Goal: Transaction & Acquisition: Book appointment/travel/reservation

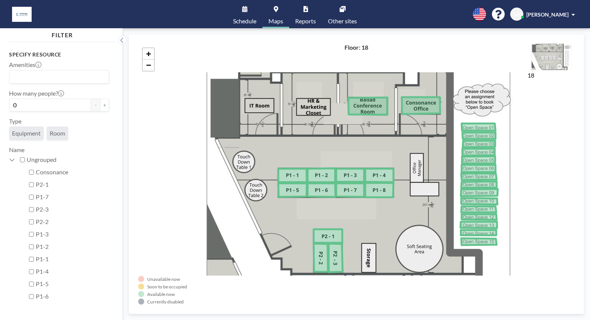
scroll to position [215, 0]
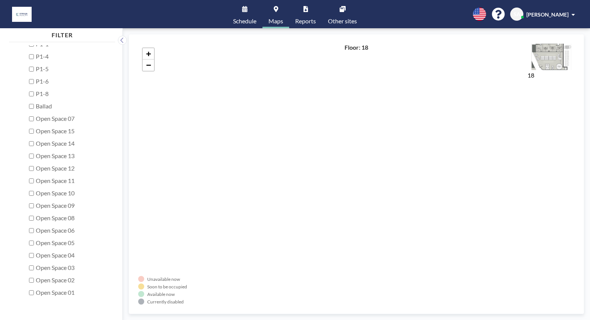
click at [278, 8] on link "Maps" at bounding box center [275, 14] width 27 height 28
click at [246, 17] on link "Schedule" at bounding box center [244, 14] width 35 height 28
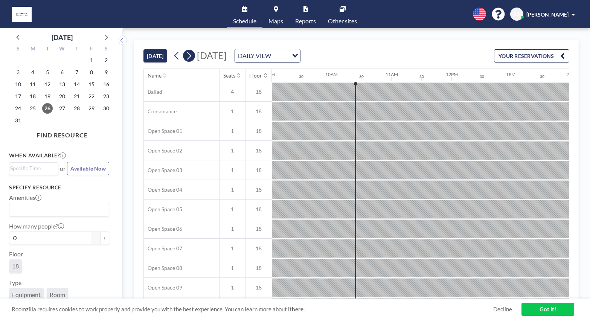
scroll to position [0, 572]
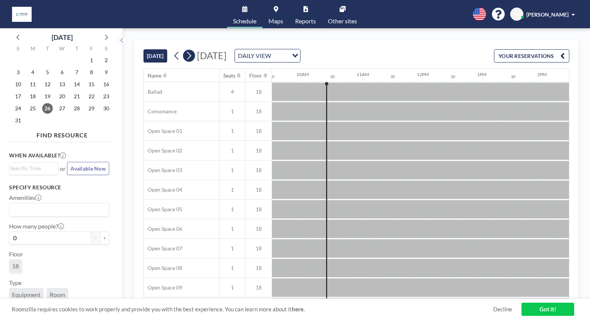
click at [190, 58] on icon at bounding box center [189, 56] width 4 height 8
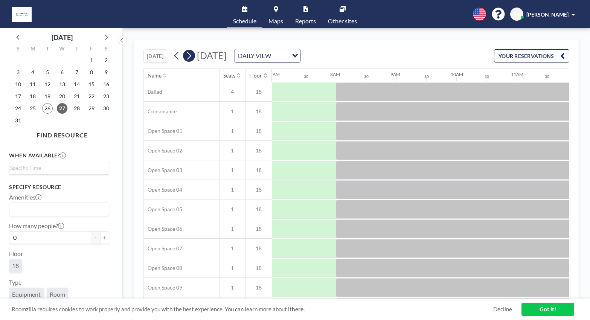
scroll to position [0, 451]
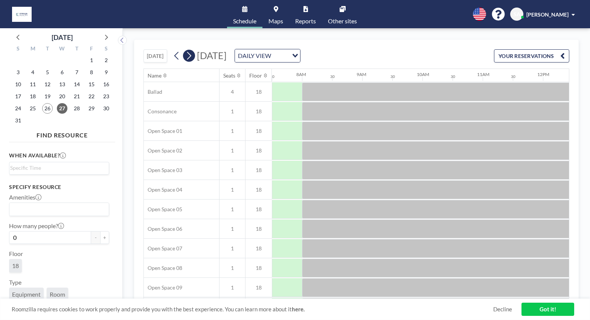
click at [190, 58] on icon at bounding box center [189, 56] width 4 height 8
click at [277, 13] on link "Maps" at bounding box center [275, 14] width 27 height 28
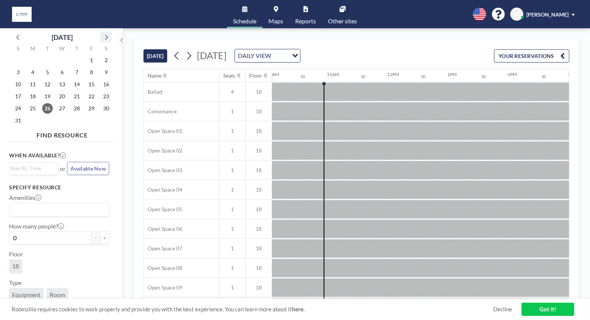
scroll to position [0, 602]
click at [108, 37] on icon at bounding box center [106, 37] width 10 height 10
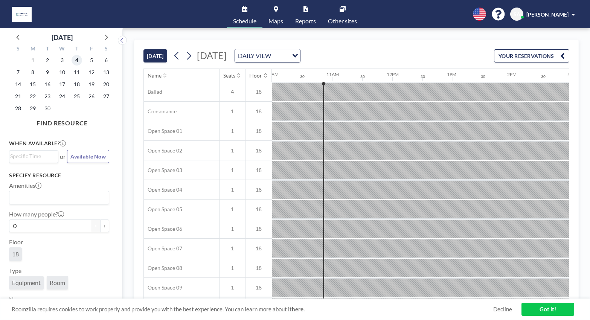
click at [77, 61] on span "4" at bounding box center [76, 60] width 11 height 11
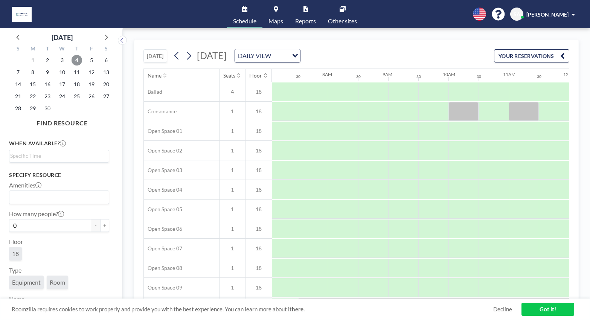
scroll to position [0, 451]
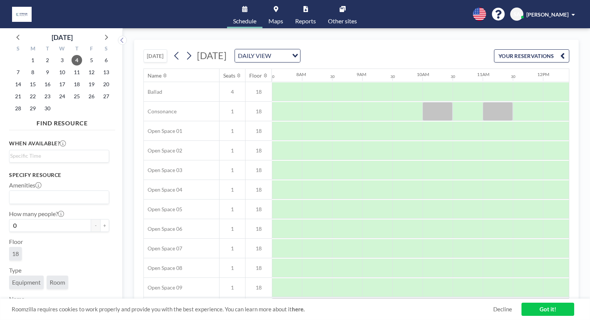
click at [277, 13] on link "Maps" at bounding box center [275, 14] width 27 height 28
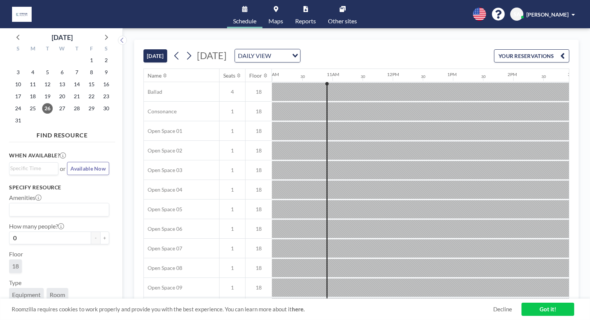
scroll to position [0, 602]
click at [76, 109] on span "28" at bounding box center [76, 108] width 11 height 11
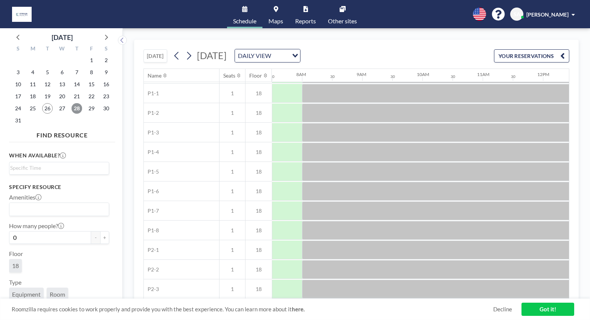
scroll to position [335, 451]
click at [284, 94] on div at bounding box center [287, 93] width 30 height 19
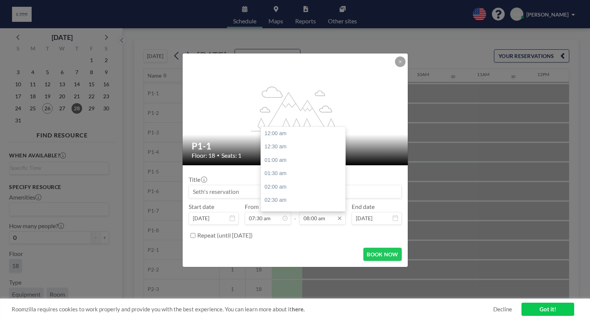
scroll to position [214, 0]
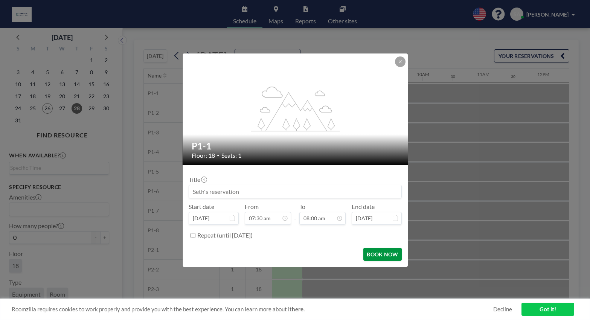
click at [388, 252] on button "BOOK NOW" at bounding box center [382, 254] width 38 height 13
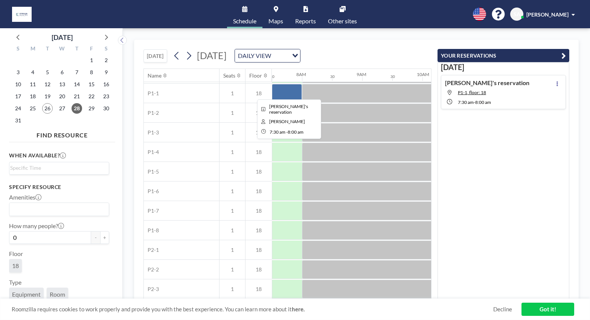
click at [289, 91] on div at bounding box center [287, 93] width 30 height 19
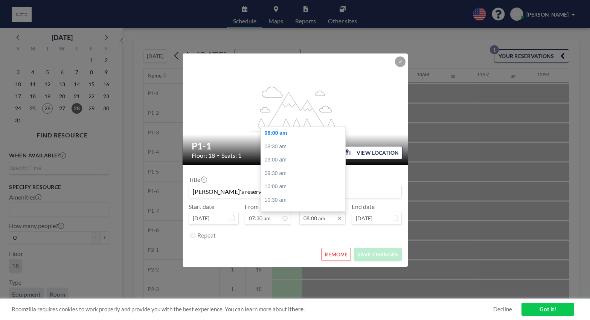
click at [328, 218] on input "08:00 am" at bounding box center [322, 218] width 46 height 13
click at [290, 143] on div "05:00 pm" at bounding box center [305, 142] width 88 height 14
type input "05:00 pm"
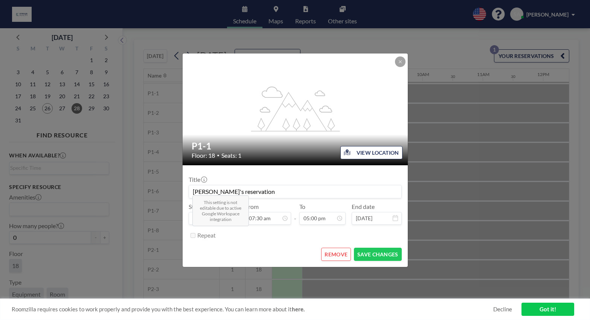
scroll to position [201, 0]
click at [378, 257] on button "SAVE CHANGES" at bounding box center [377, 254] width 47 height 13
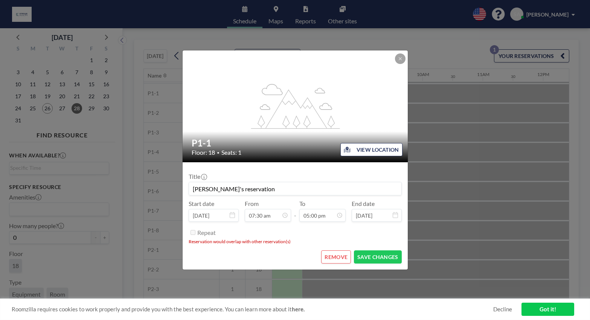
scroll to position [0, 0]
click at [401, 60] on icon at bounding box center [400, 58] width 5 height 5
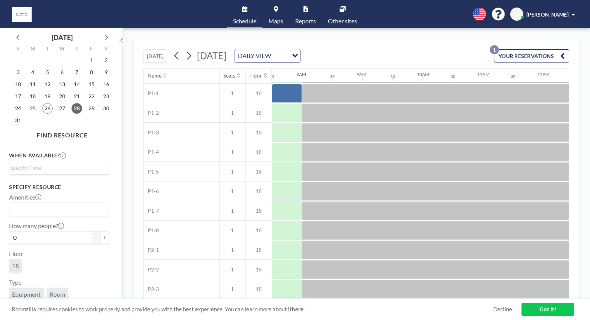
click at [278, 11] on link "Maps" at bounding box center [275, 14] width 27 height 28
